Goal: Task Accomplishment & Management: Use online tool/utility

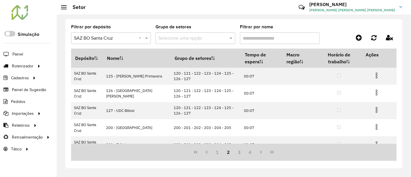
scroll to position [129, 0]
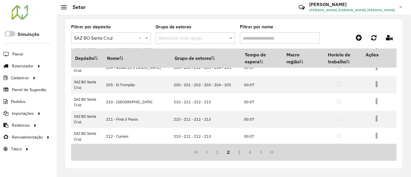
click at [375, 10] on span "ELENA MARIA ITATI MARTINEZ" at bounding box center [352, 10] width 86 height 5
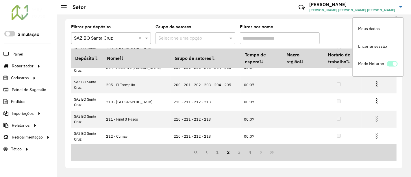
click at [394, 62] on span at bounding box center [392, 63] width 11 height 5
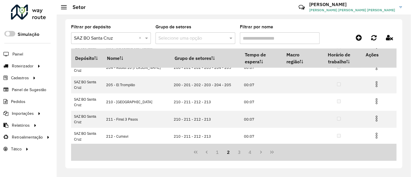
click at [397, 10] on link "ELENA ELENA MARIA ITATI MARTINEZ" at bounding box center [357, 7] width 97 height 15
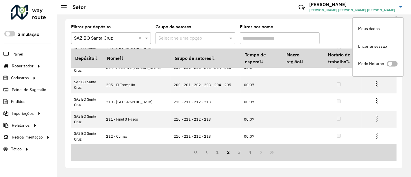
click at [392, 63] on span at bounding box center [392, 63] width 11 height 5
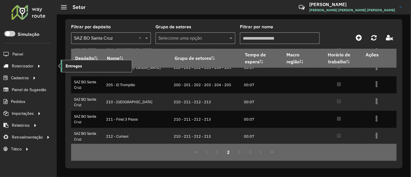
click at [68, 63] on span "Entregas" at bounding box center [74, 66] width 16 height 6
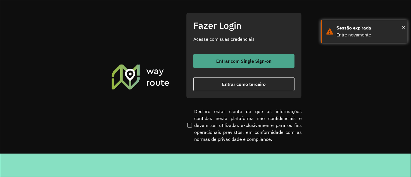
click at [244, 64] on button "Entrar com Single Sign-on" at bounding box center [243, 61] width 101 height 14
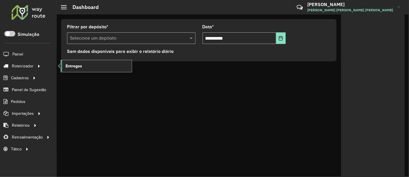
click at [80, 65] on span "Entregas" at bounding box center [74, 66] width 16 height 6
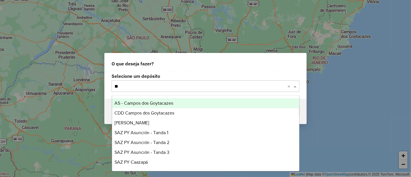
type input "*"
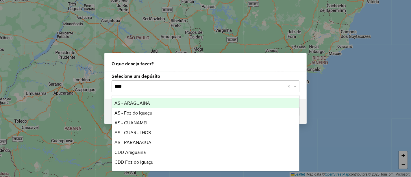
type input "*****"
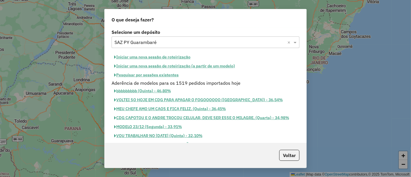
click at [178, 72] on button "Pesquisar por sessões existentes" at bounding box center [147, 75] width 70 height 9
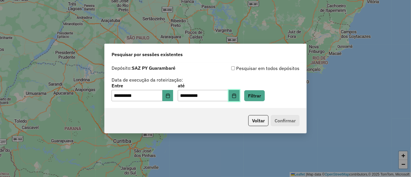
click at [236, 94] on icon "Choose Date" at bounding box center [234, 95] width 5 height 5
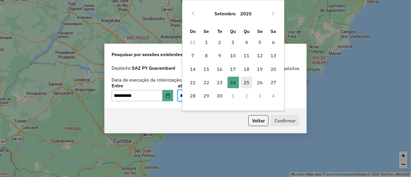
click at [243, 79] on span "25" at bounding box center [247, 83] width 12 height 12
type input "**********"
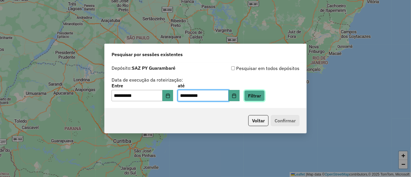
click at [265, 98] on button "Filtrar" at bounding box center [254, 95] width 21 height 11
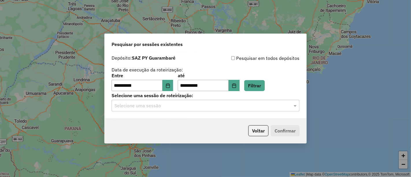
click at [186, 109] on input "text" at bounding box center [199, 105] width 171 height 7
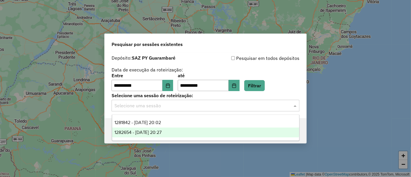
click at [162, 131] on span "1282654 - 25/09/2025 20:27" at bounding box center [137, 132] width 47 height 5
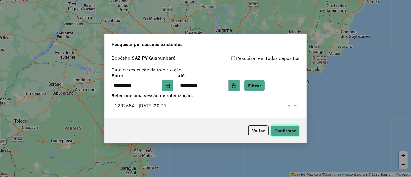
click at [272, 130] on button "Confirmar" at bounding box center [285, 130] width 29 height 11
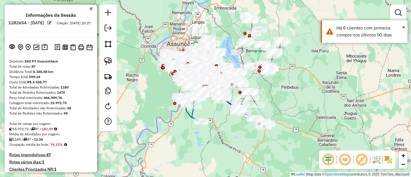
scroll to position [32, 0]
